Goal: Task Accomplishment & Management: Use online tool/utility

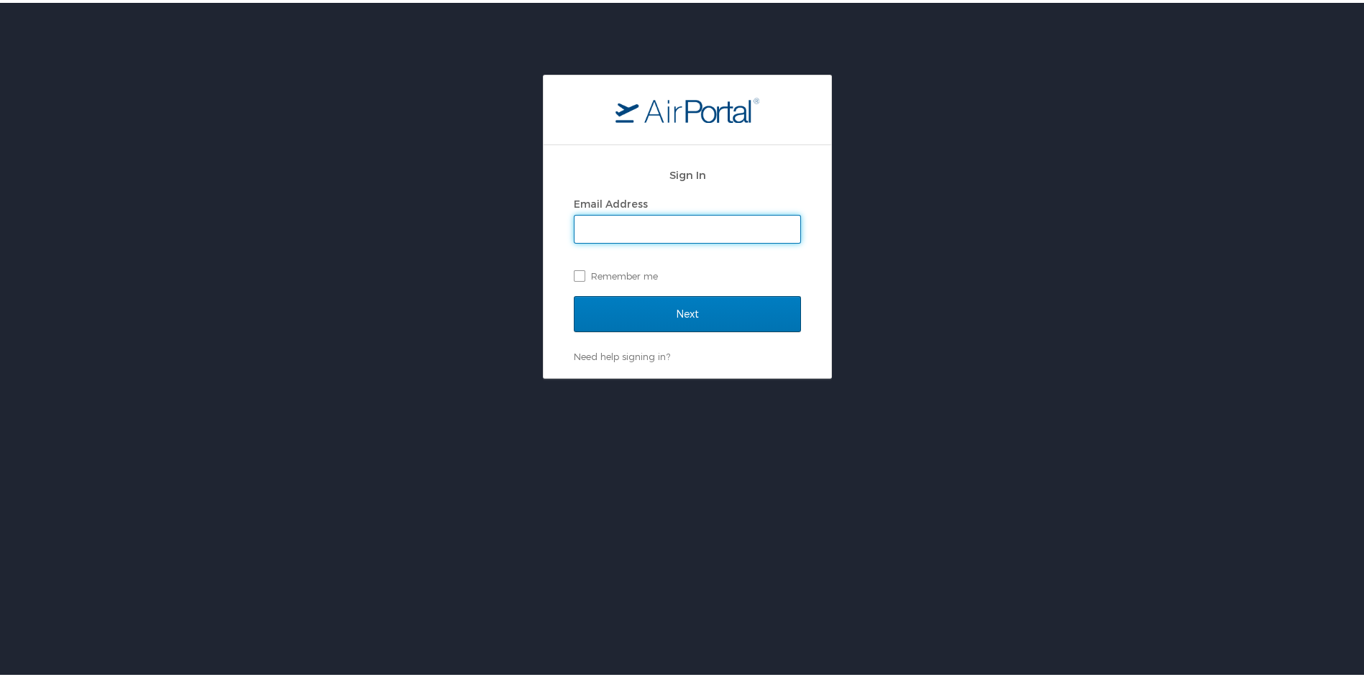
type input "[EMAIL_ADDRESS][DOMAIN_NAME]"
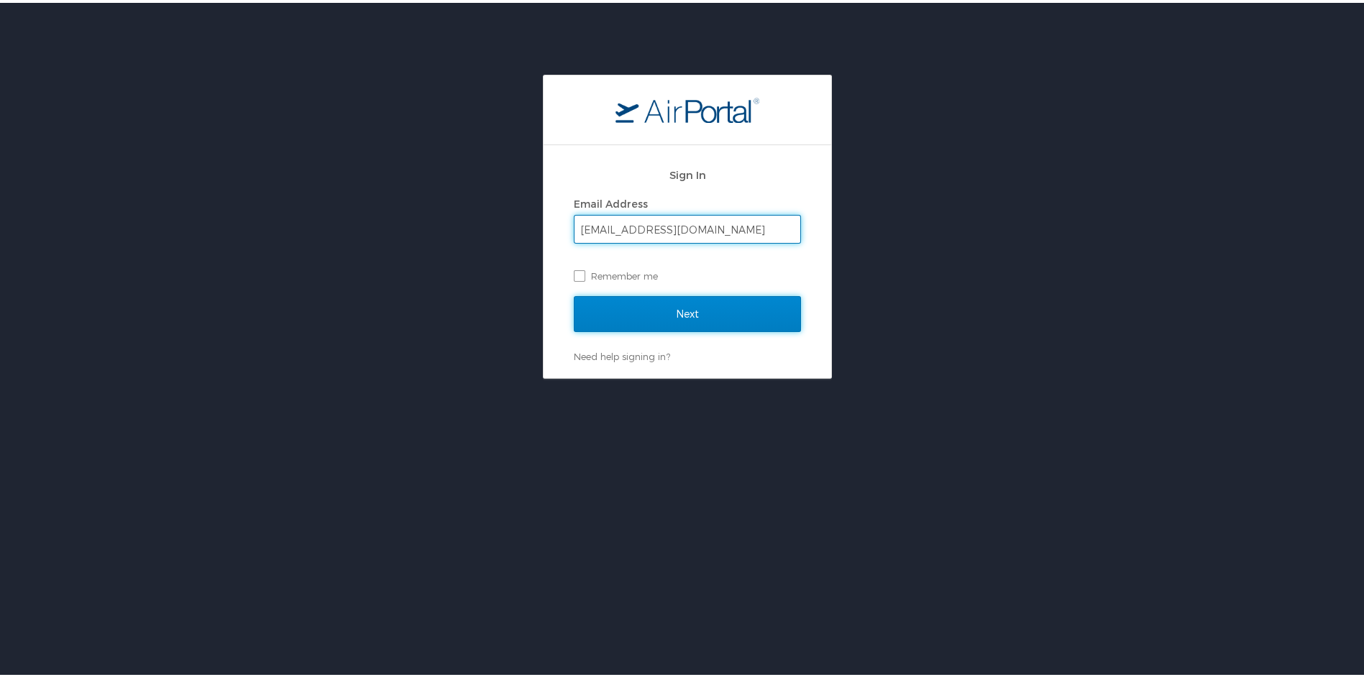
click at [634, 309] on input "Next" at bounding box center [687, 311] width 227 height 36
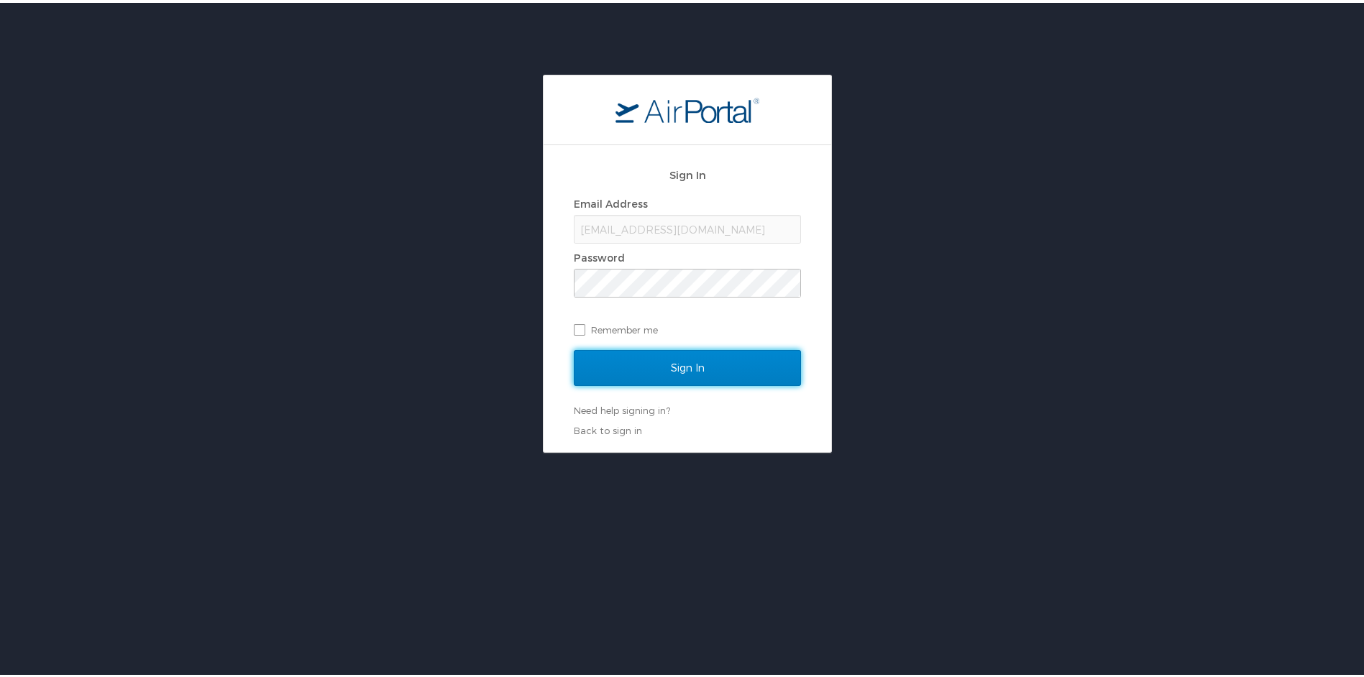
click at [710, 363] on input "Sign In" at bounding box center [687, 365] width 227 height 36
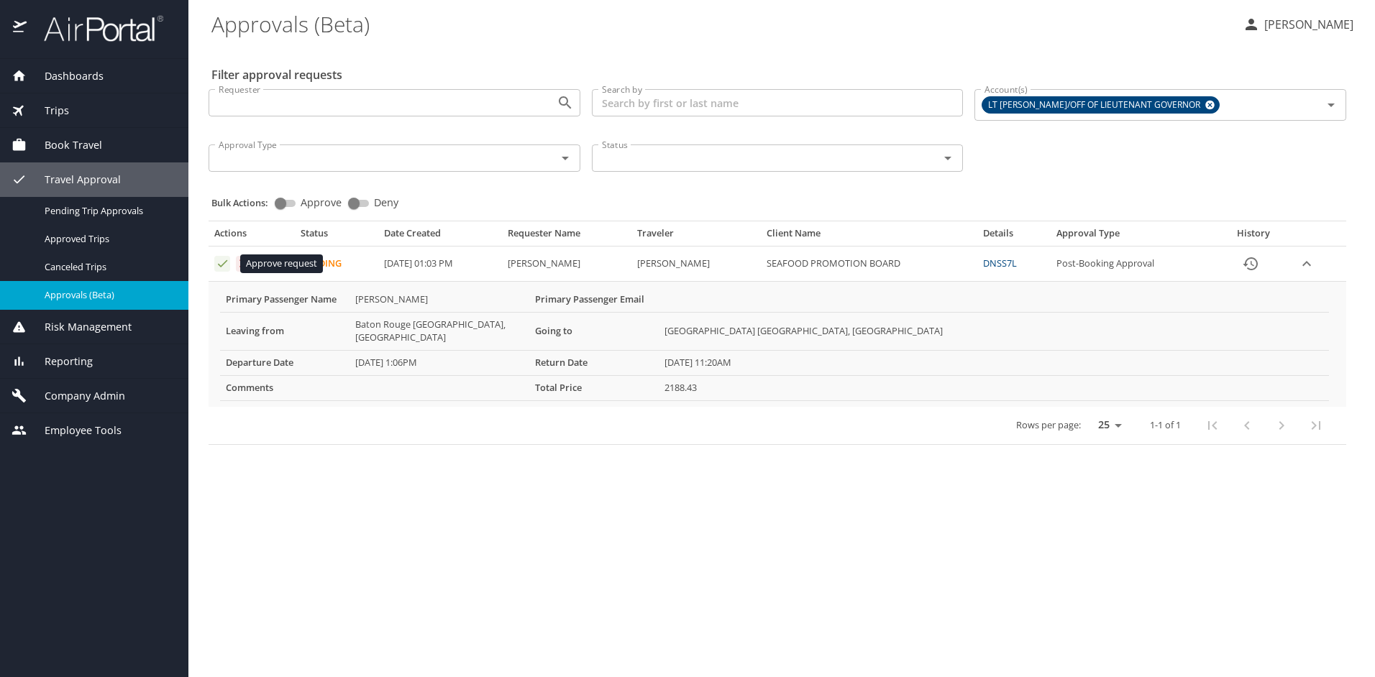
click at [217, 267] on icon "Approval table" at bounding box center [223, 264] width 14 height 14
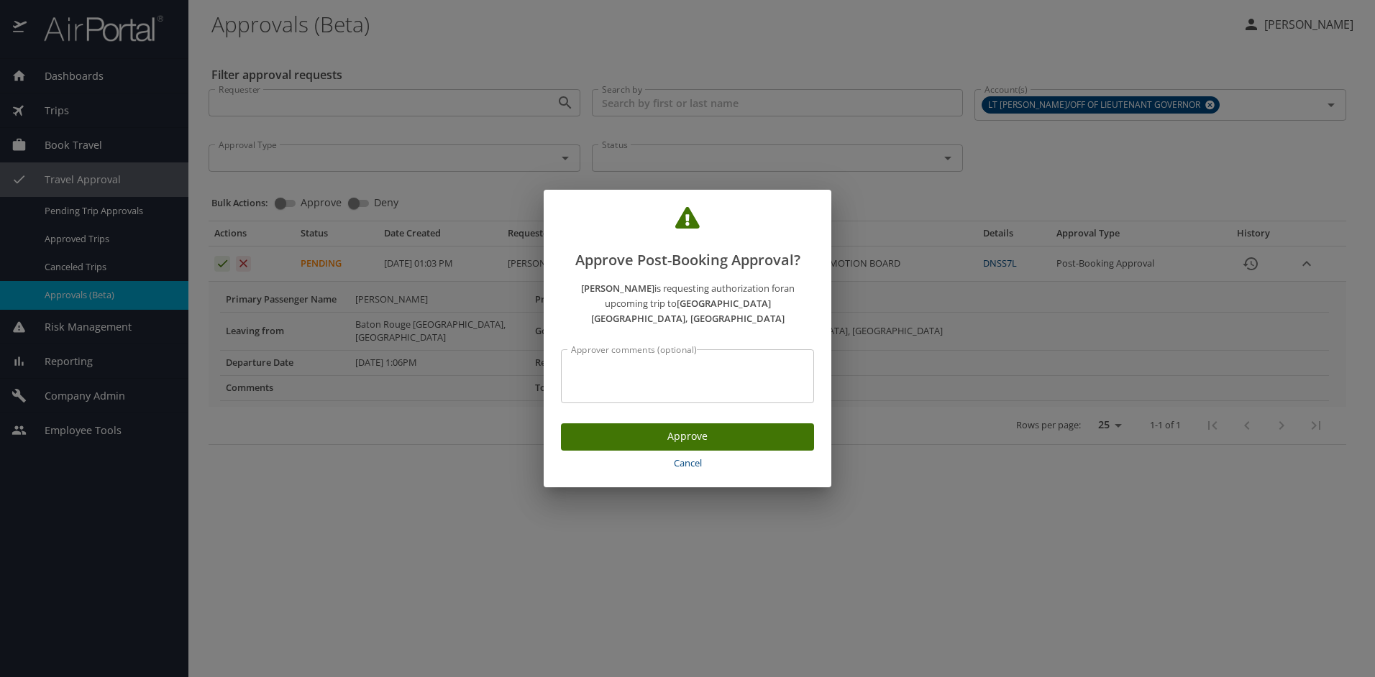
click at [644, 428] on span "Approve" at bounding box center [687, 437] width 230 height 18
